Goal: Task Accomplishment & Management: Use online tool/utility

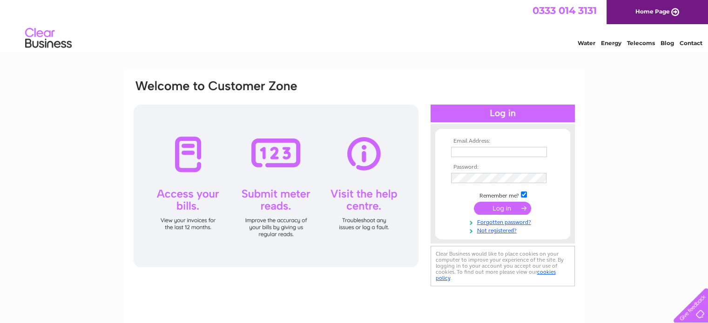
type input "[EMAIL_ADDRESS][DOMAIN_NAME]"
click at [499, 211] on input "submit" at bounding box center [502, 208] width 57 height 13
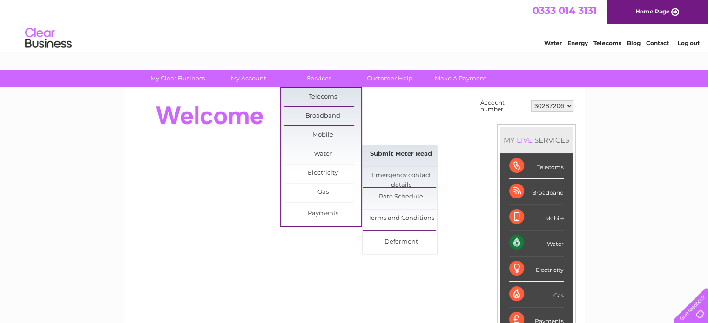
click at [380, 156] on link "Submit Meter Read" at bounding box center [400, 154] width 77 height 19
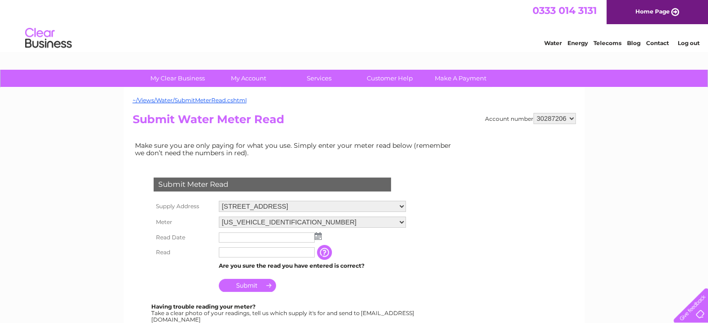
click at [289, 238] on input "text" at bounding box center [267, 238] width 96 height 10
click at [316, 235] on img at bounding box center [318, 236] width 7 height 7
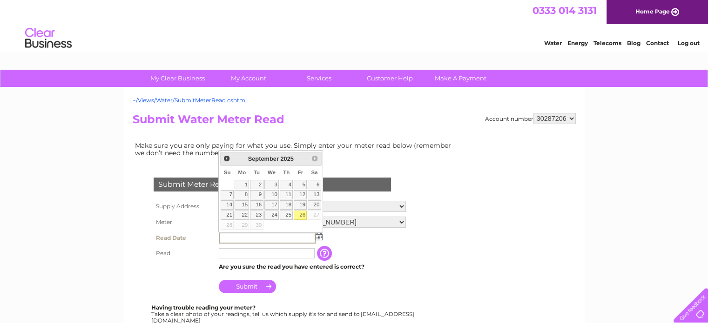
click at [302, 215] on link "26" at bounding box center [300, 215] width 13 height 9
type input "2025/09/26"
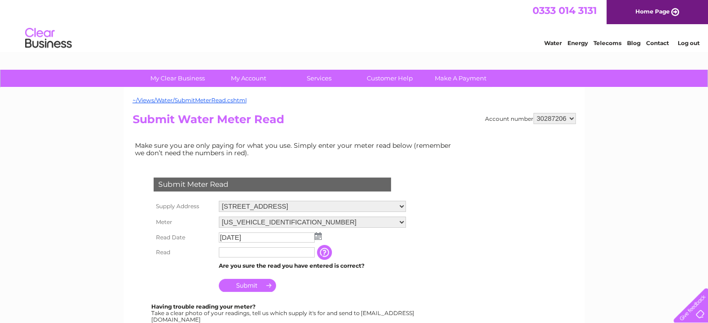
click at [261, 251] on input "text" at bounding box center [267, 253] width 96 height 10
type input "00052"
click at [235, 282] on input "Submit" at bounding box center [247, 286] width 57 height 13
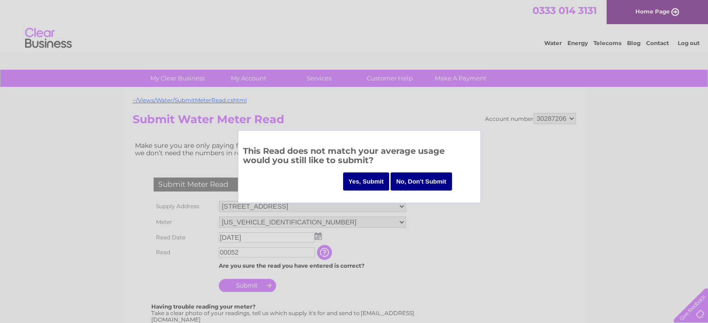
click at [364, 186] on input "Yes, Submit" at bounding box center [366, 182] width 47 height 18
